Goal: Task Accomplishment & Management: Complete application form

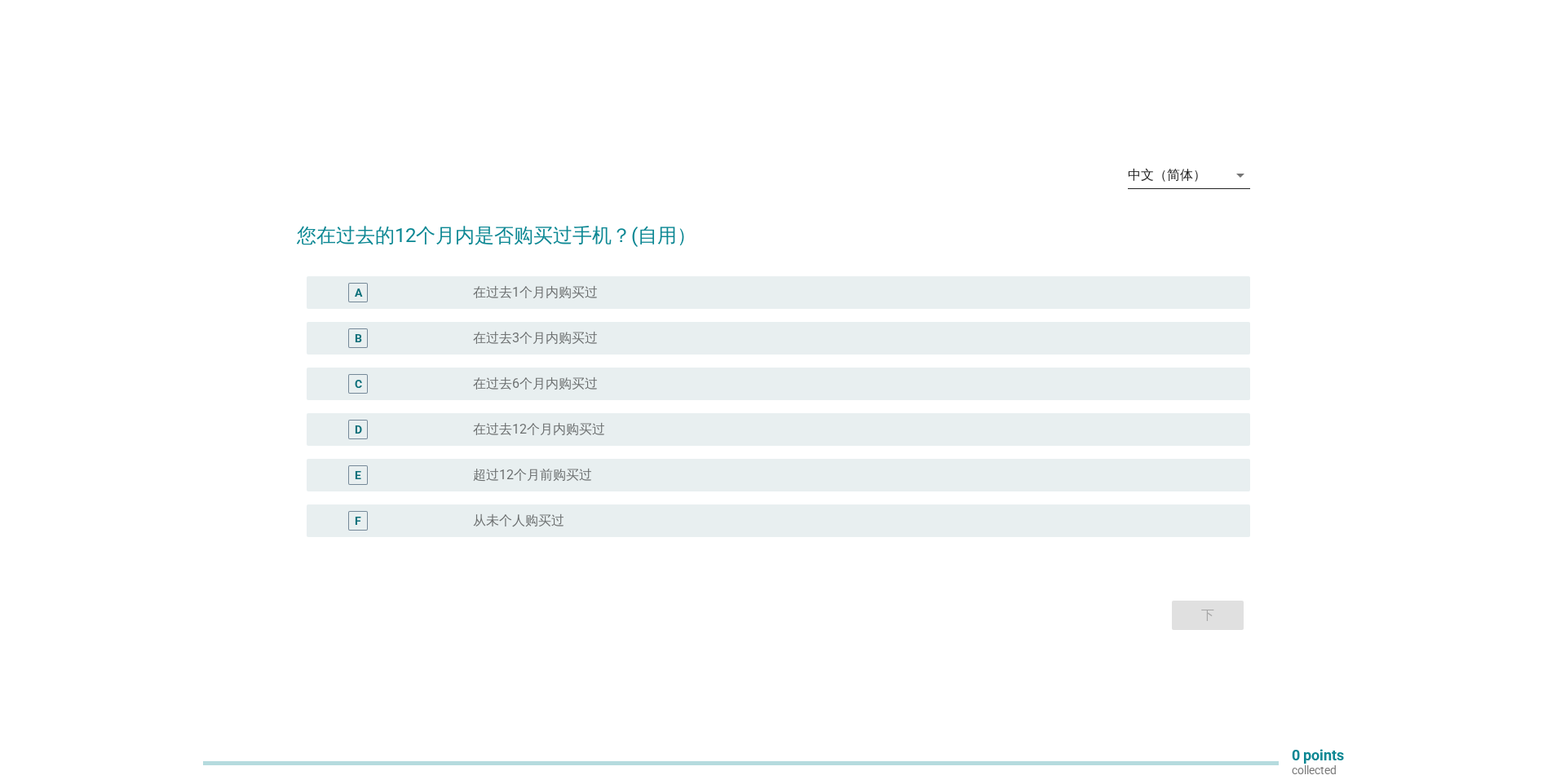
click at [1230, 173] on icon "arrow_drop_down" at bounding box center [1240, 176] width 20 height 20
click at [1205, 222] on div "Bahasa Melayu" at bounding box center [1189, 228] width 96 height 20
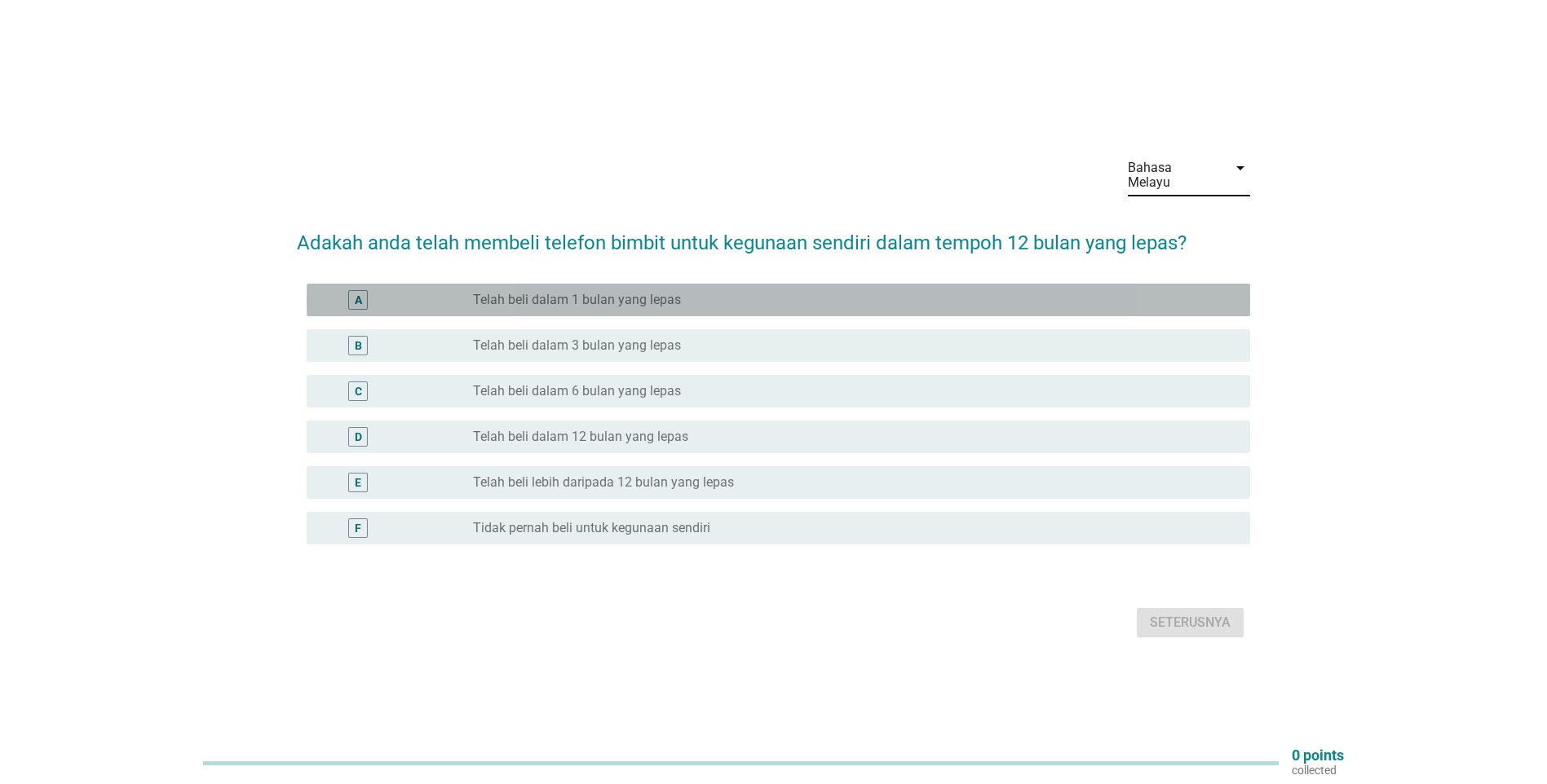
click at [808, 284] on div "A radio_button_unchecked Telah beli dalam 1 bulan yang lepas" at bounding box center [777, 299] width 943 height 32
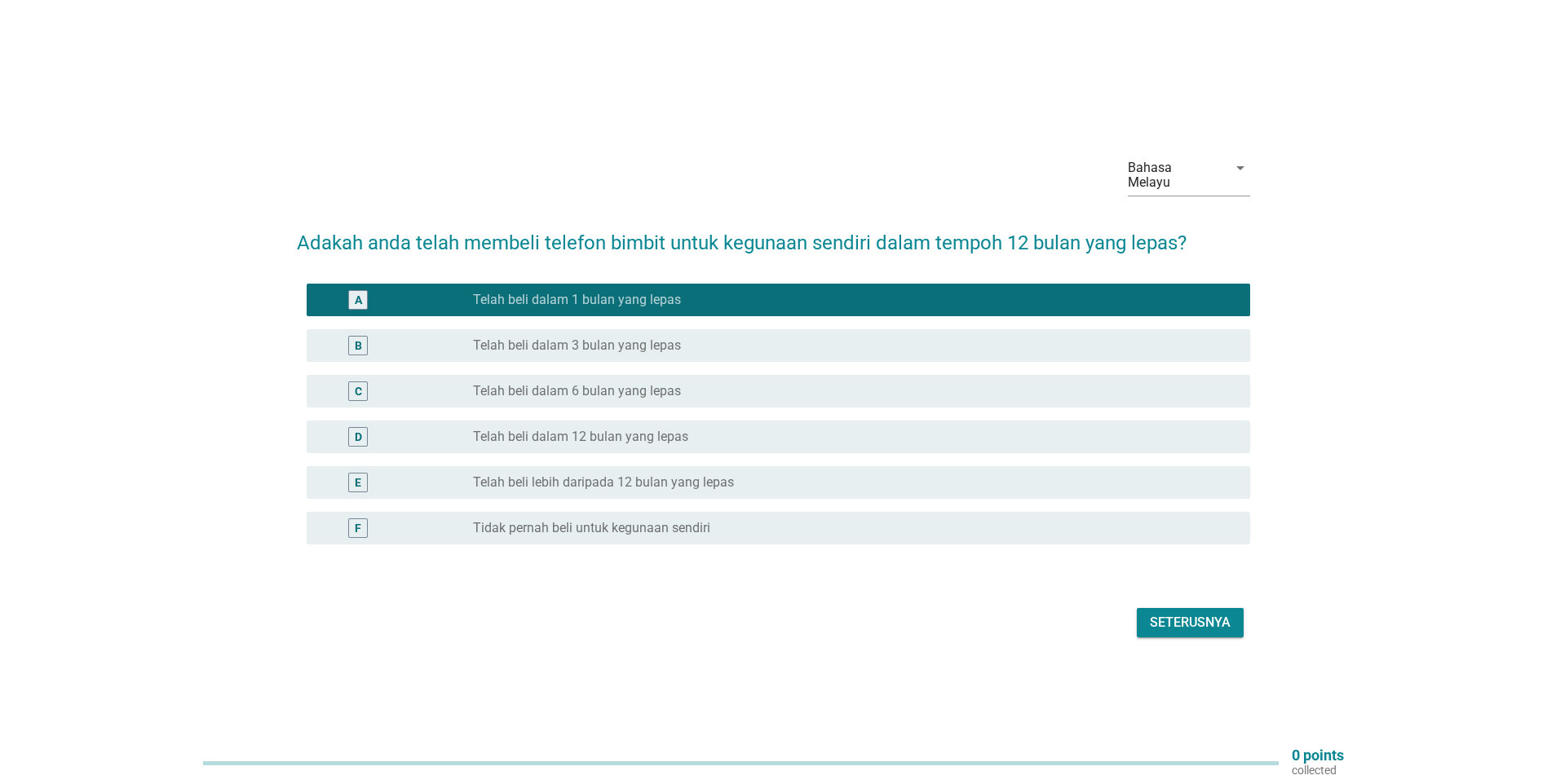
click at [1158, 616] on div "Seterusnya" at bounding box center [1190, 623] width 80 height 20
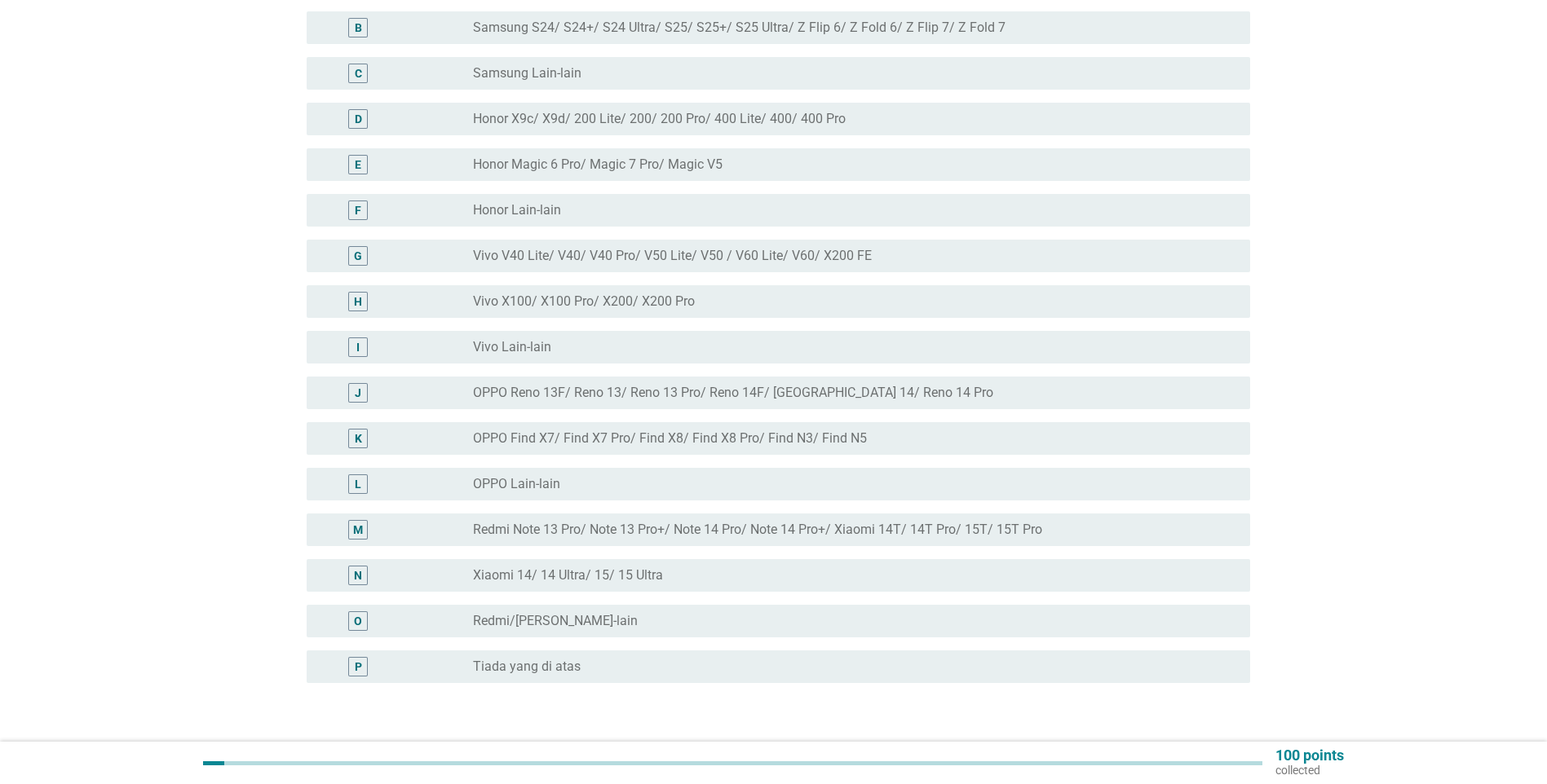
scroll to position [252, 0]
click at [927, 610] on div "radio_button_unchecked Redmi/[PERSON_NAME]-lain" at bounding box center [848, 618] width 751 height 17
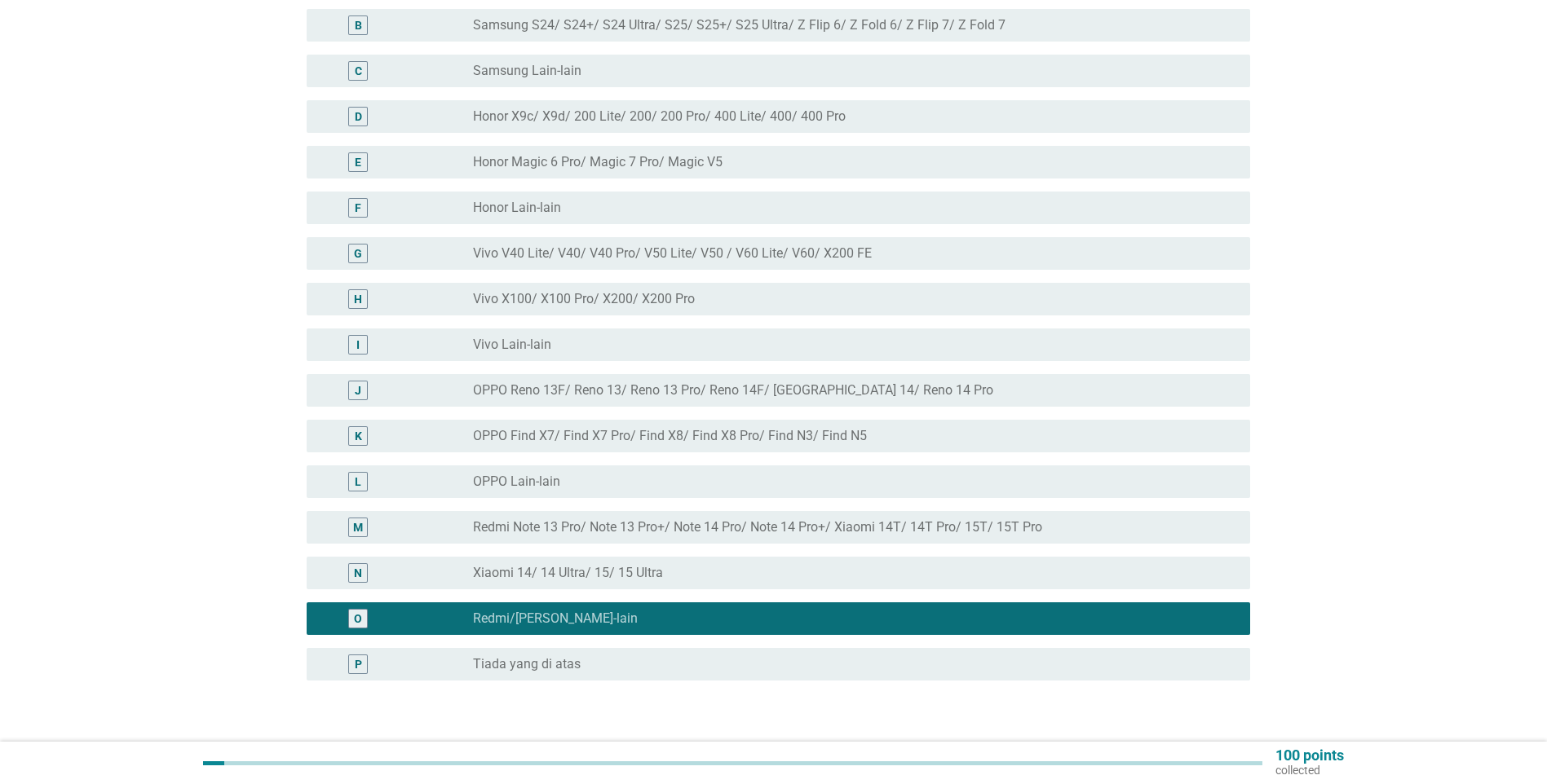
scroll to position [347, 0]
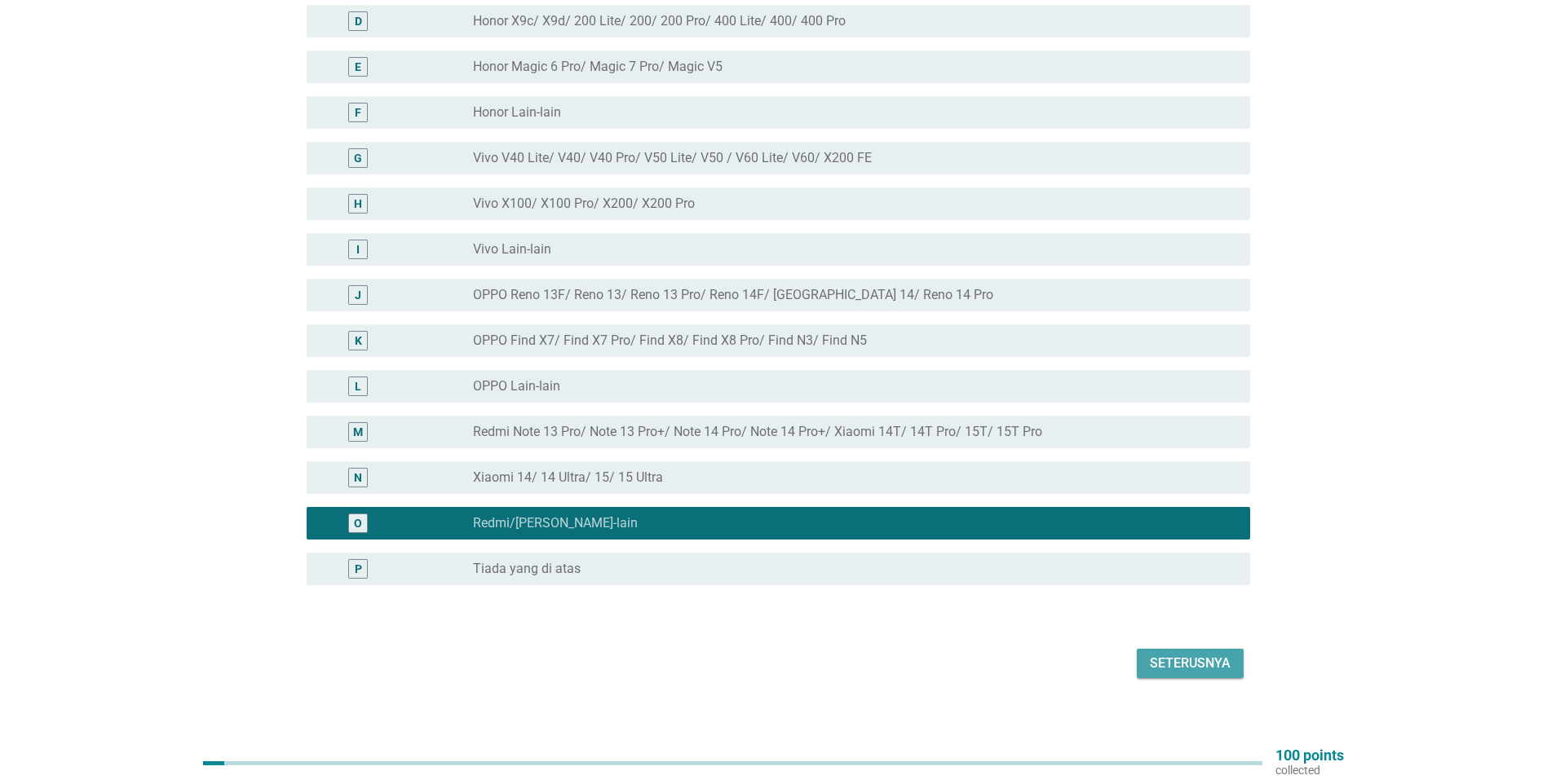
click at [1233, 653] on button "Seterusnya" at bounding box center [1190, 663] width 107 height 29
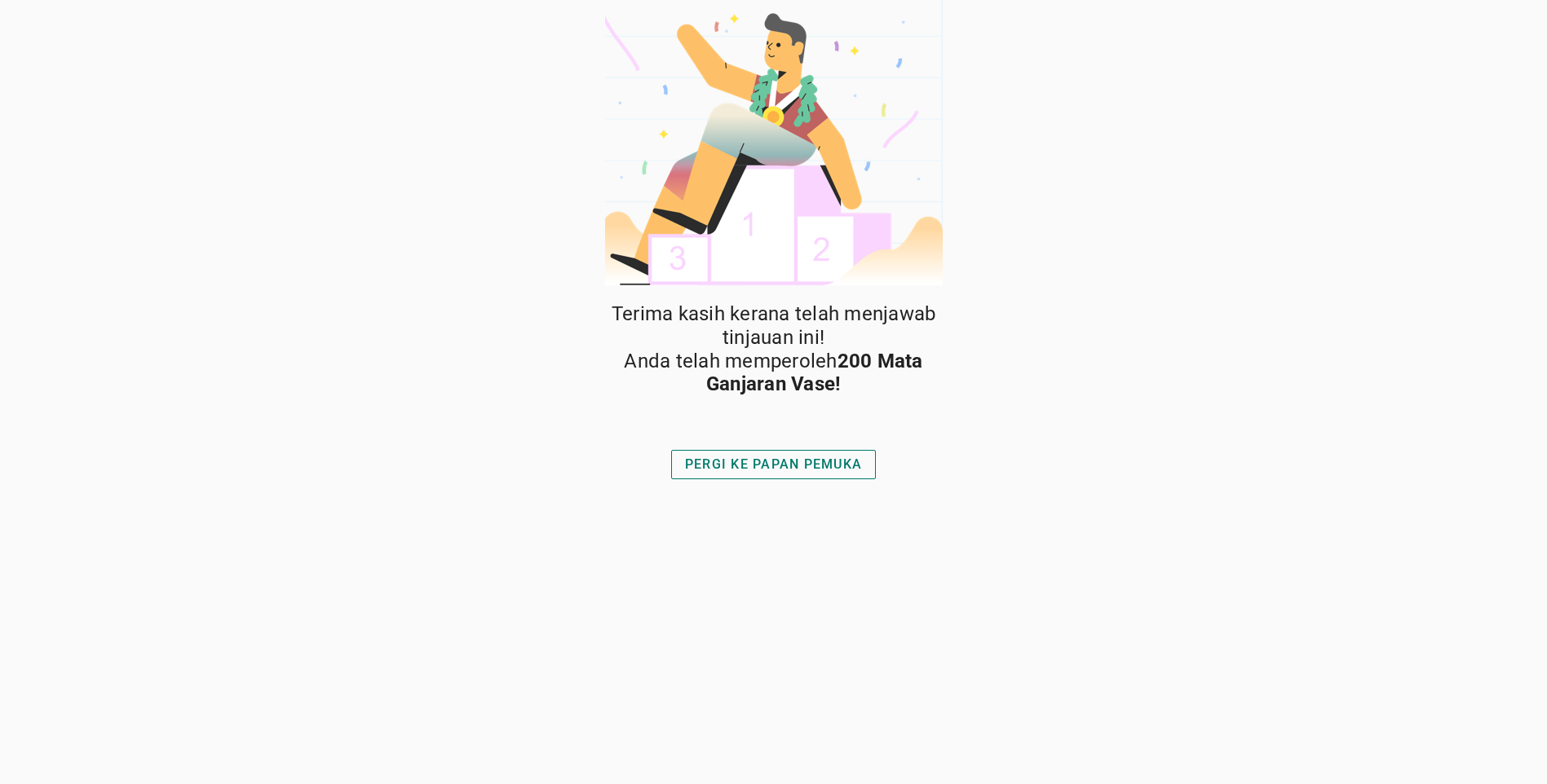
click at [850, 468] on div "PERGI KE PAPAN PEMUKA" at bounding box center [774, 464] width 177 height 20
